Goal: Check status: Check status

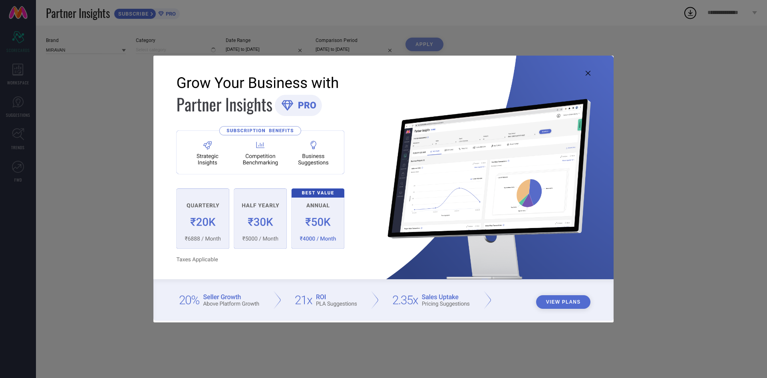
type input "All"
click at [591, 72] on img at bounding box center [383, 188] width 460 height 265
click at [587, 74] on icon at bounding box center [588, 73] width 5 height 5
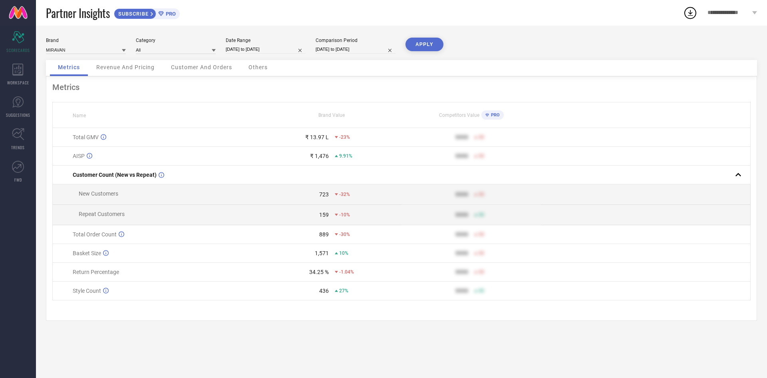
select select "7"
select select "2025"
select select "8"
select select "2025"
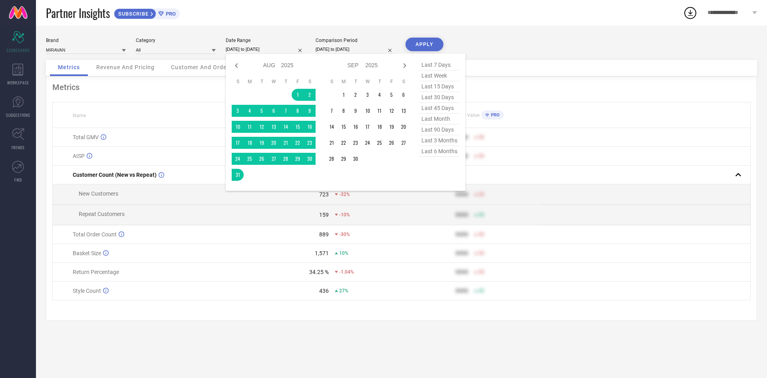
click at [260, 48] on input "[DATE] to [DATE]" at bounding box center [266, 49] width 80 height 8
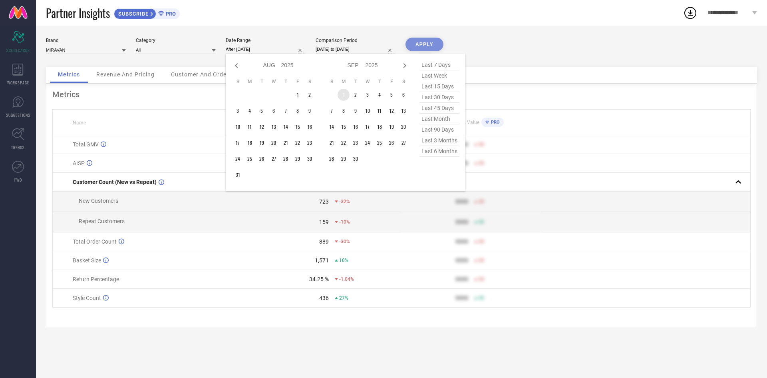
click at [344, 92] on td "1" at bounding box center [344, 95] width 12 height 12
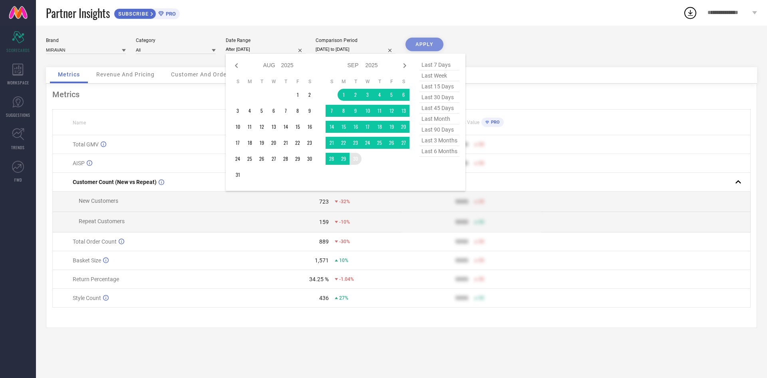
type input "[DATE] to [DATE]"
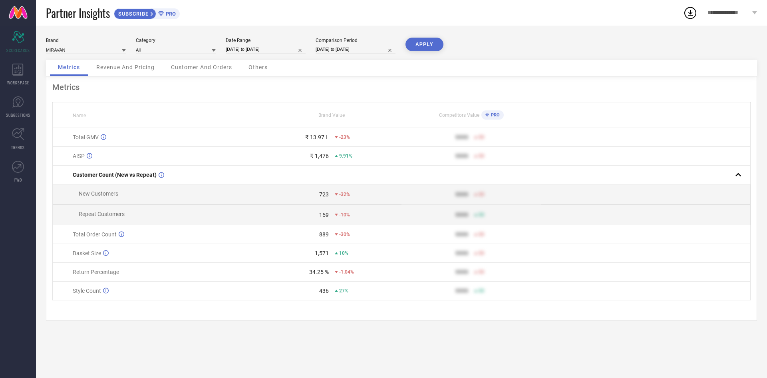
select select "5"
select select "2024"
select select "6"
select select "2024"
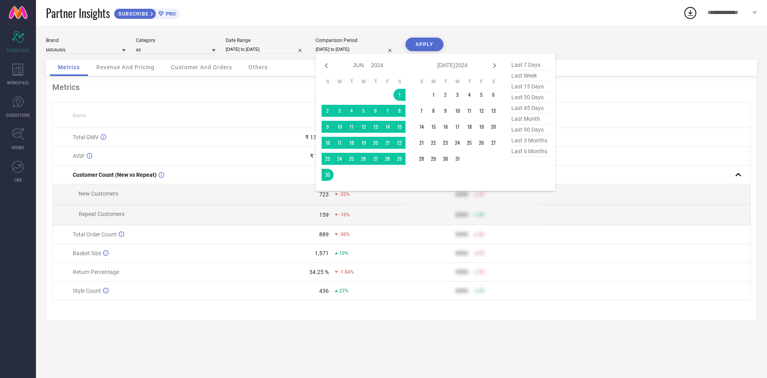
click at [340, 53] on input "[DATE] to [DATE]" at bounding box center [356, 49] width 80 height 8
click at [491, 66] on icon at bounding box center [495, 66] width 10 height 10
select select "6"
select select "2024"
select select "7"
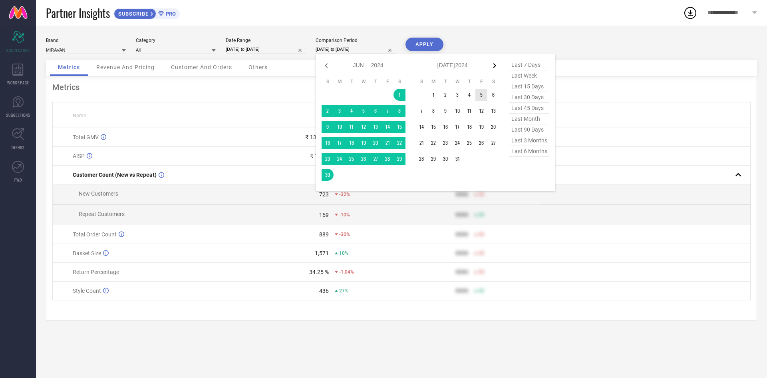
select select "2024"
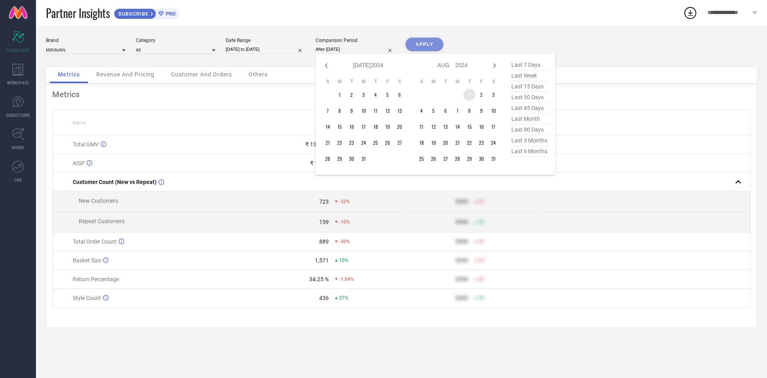
click at [467, 95] on td "1" at bounding box center [470, 95] width 12 height 12
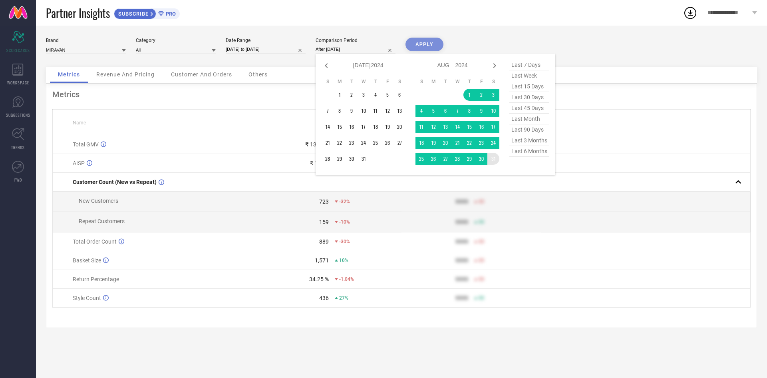
type input "[DATE] to [DATE]"
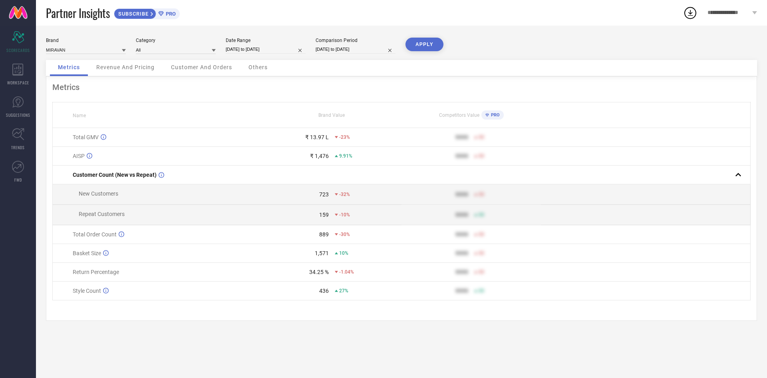
click at [425, 49] on button "APPLY" at bounding box center [425, 45] width 38 height 14
select select "8"
select select "2025"
select select "9"
select select "2025"
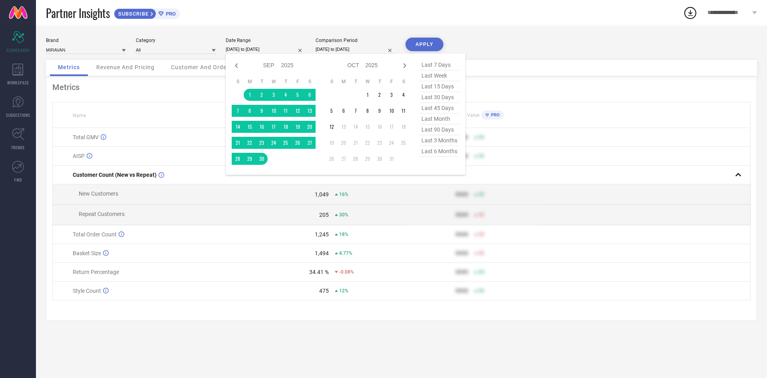
click at [252, 48] on input "[DATE] to [DATE]" at bounding box center [266, 49] width 80 height 8
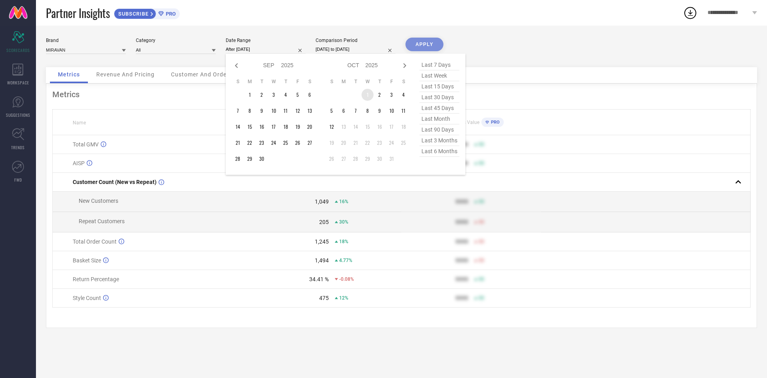
click at [370, 92] on td "1" at bounding box center [368, 95] width 12 height 12
type input "[DATE] to [DATE]"
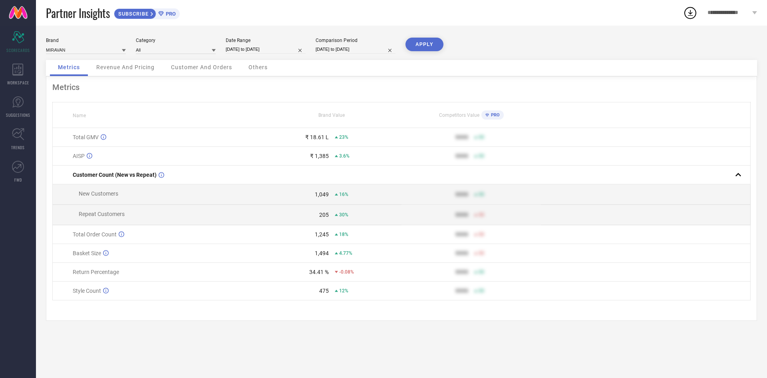
click at [430, 43] on button "APPLY" at bounding box center [425, 45] width 38 height 14
